Goal: Task Accomplishment & Management: Manage account settings

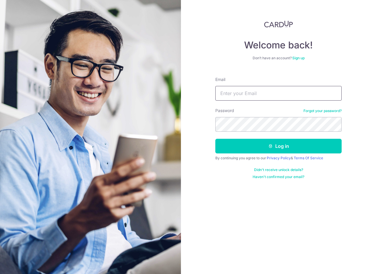
click at [243, 97] on input "Email" at bounding box center [278, 93] width 126 height 15
type input "[EMAIL_ADDRESS][DOMAIN_NAME]"
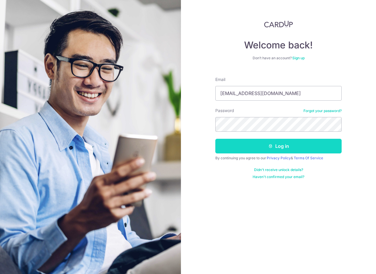
click at [292, 151] on button "Log in" at bounding box center [278, 146] width 126 height 15
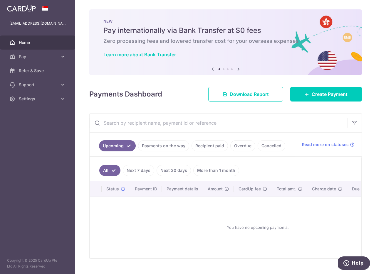
click at [215, 174] on link "More than 1 month" at bounding box center [216, 170] width 46 height 11
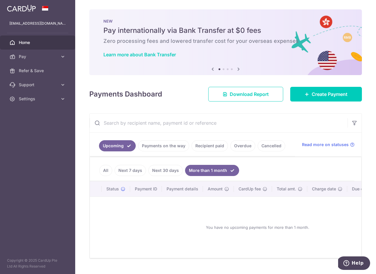
click at [215, 146] on link "Recipient paid" at bounding box center [209, 145] width 36 height 11
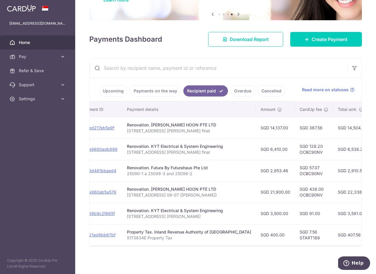
scroll to position [58, 0]
